Goal: Manage account settings

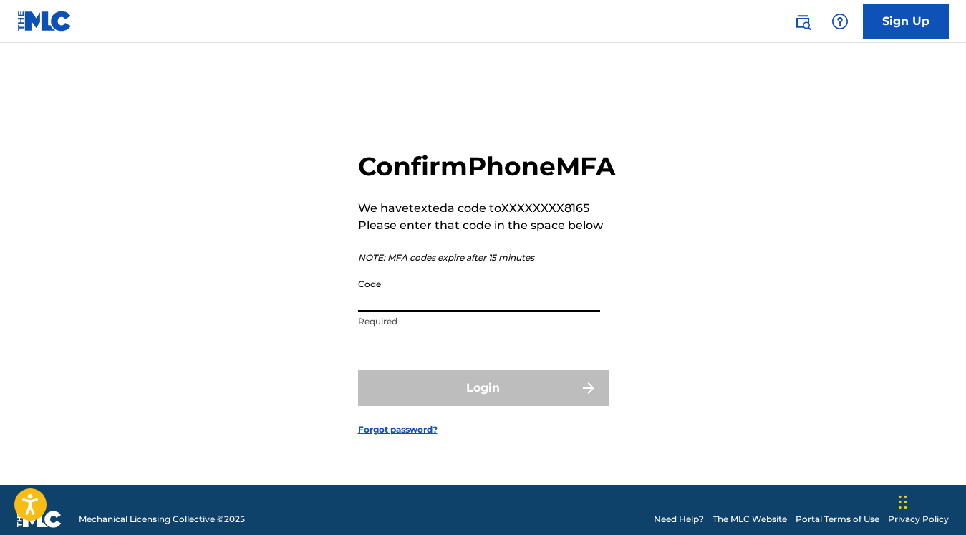
click at [429, 312] on input "Code" at bounding box center [479, 291] width 242 height 41
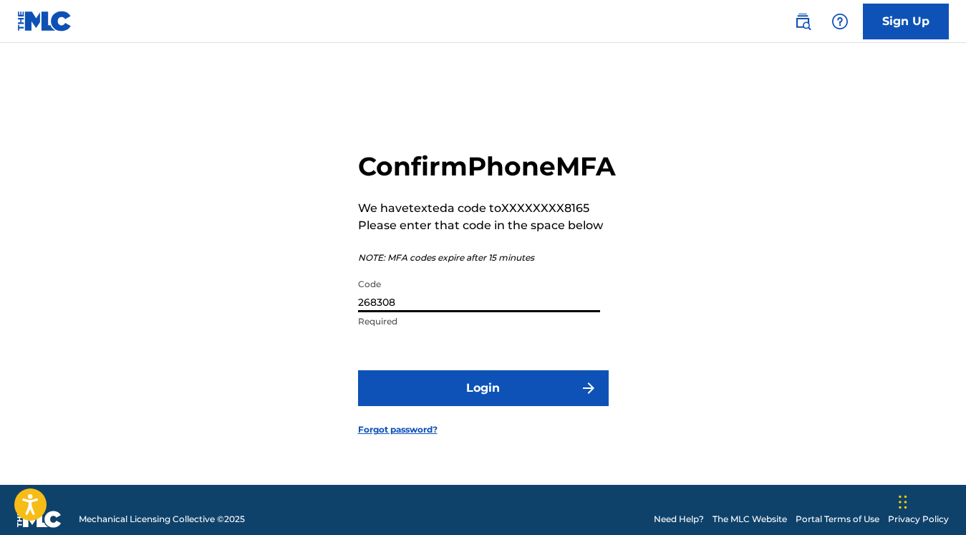
type input "268308"
click at [463, 400] on button "Login" at bounding box center [483, 388] width 251 height 36
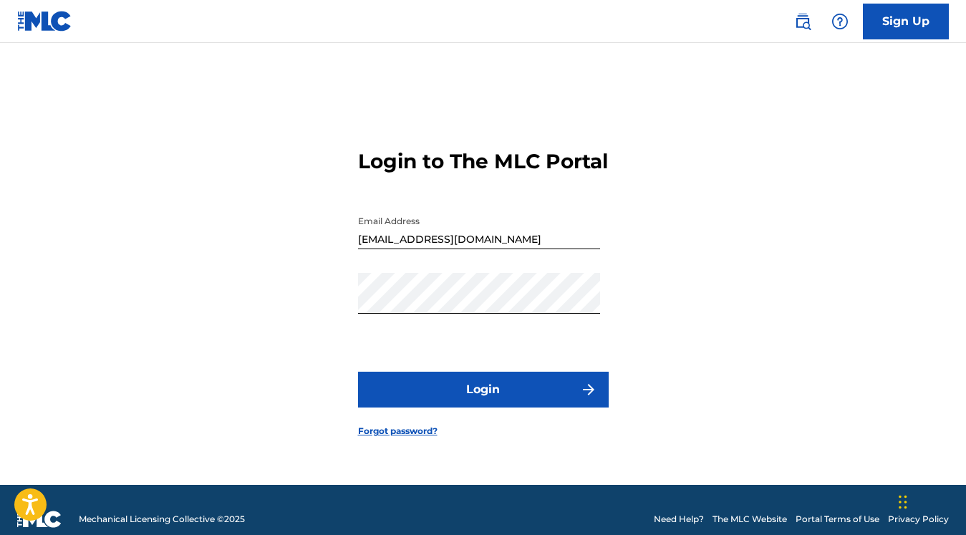
click at [463, 402] on button "Login" at bounding box center [483, 390] width 251 height 36
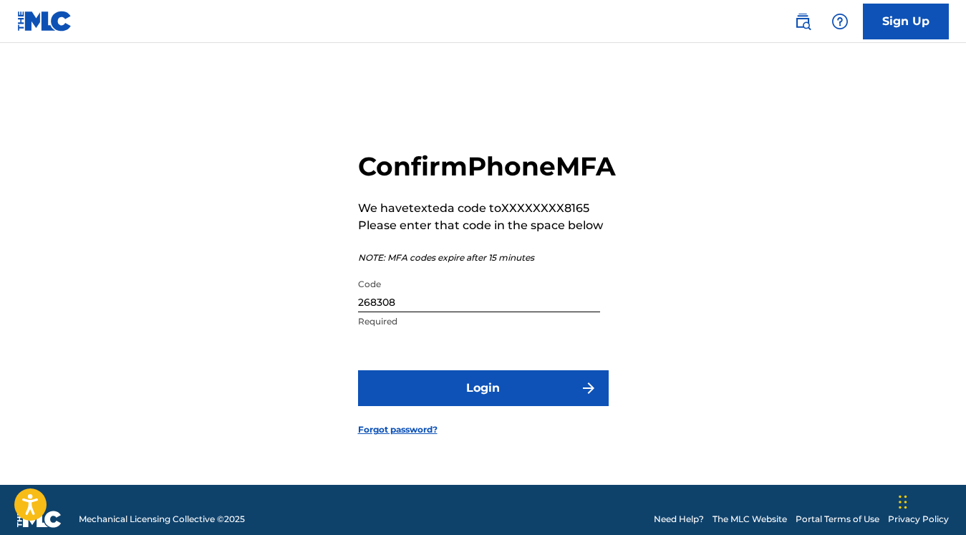
click at [376, 312] on input "268308" at bounding box center [479, 291] width 242 height 41
type input "269308"
click at [414, 405] on button "Login" at bounding box center [483, 388] width 251 height 36
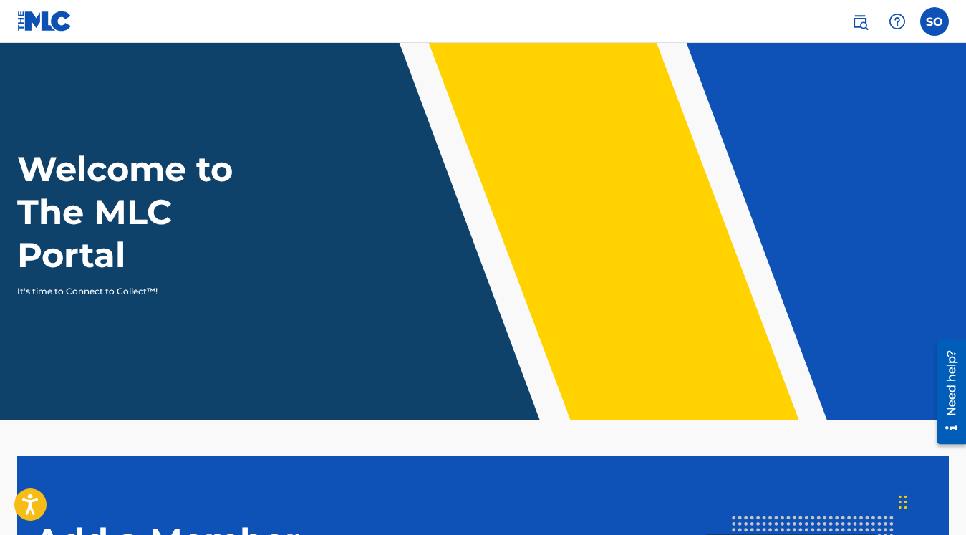
click at [935, 23] on label at bounding box center [934, 21] width 29 height 29
click at [935, 21] on input "SO Steve Obermiller info@tippsandobermiller.com Notification Preferences Profil…" at bounding box center [935, 21] width 0 height 0
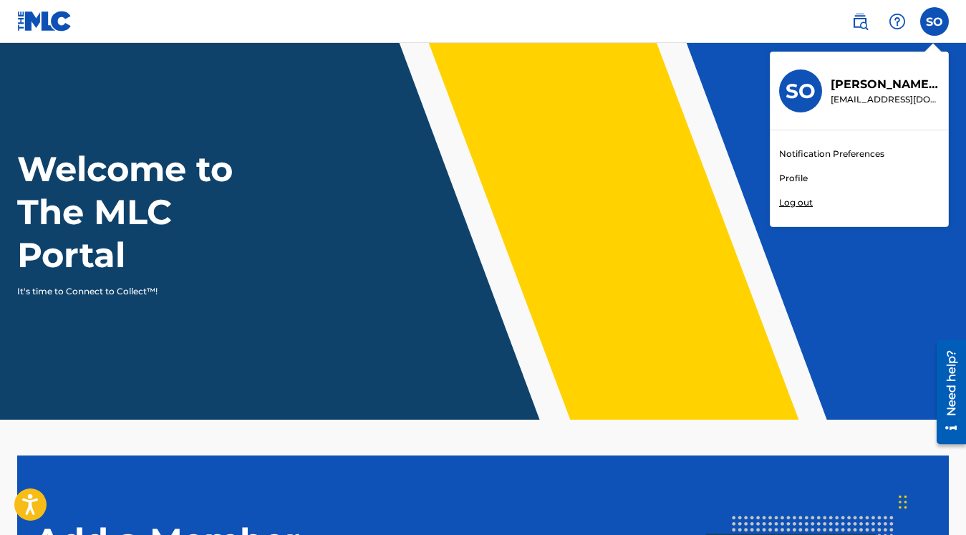
click at [790, 177] on link "Profile" at bounding box center [793, 178] width 29 height 13
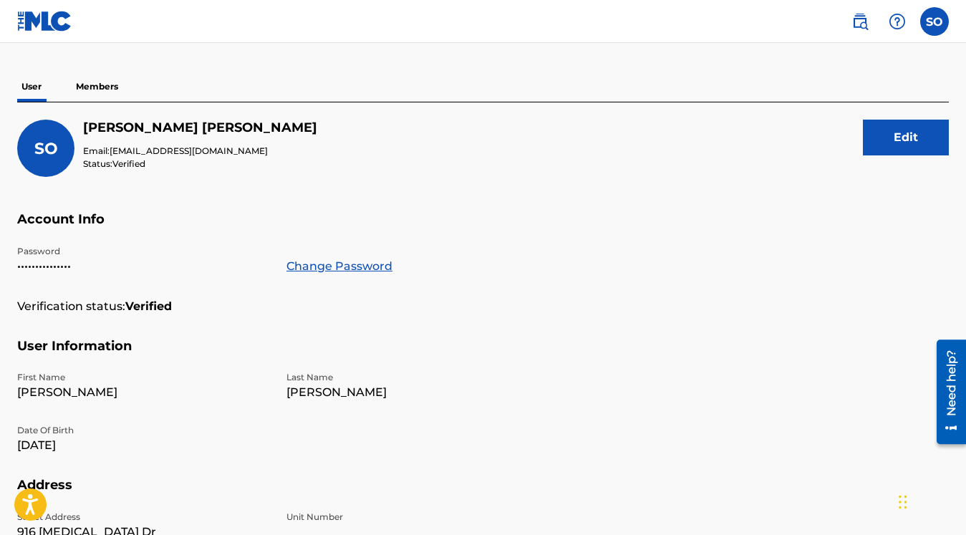
scroll to position [102, 0]
